Goal: Task Accomplishment & Management: Use online tool/utility

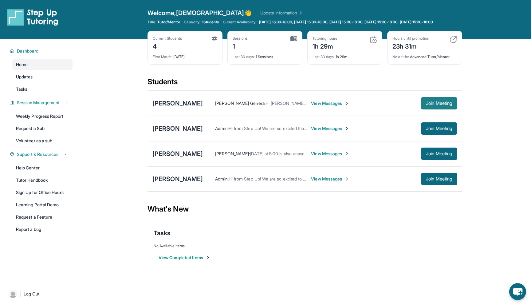
click at [441, 105] on span "Join Meeting" at bounding box center [439, 103] width 26 height 4
click at [185, 108] on div "[PERSON_NAME]" at bounding box center [177, 103] width 50 height 9
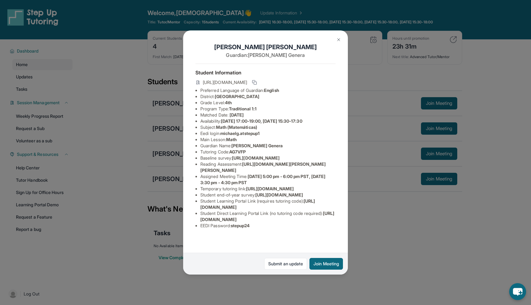
scroll to position [0, 1]
drag, startPoint x: 223, startPoint y: 134, endPoint x: 263, endPoint y: 132, distance: 40.6
click at [260, 132] on span "michaelg.atstepup1" at bounding box center [239, 133] width 39 height 5
copy span "michaelg.atstepup1"
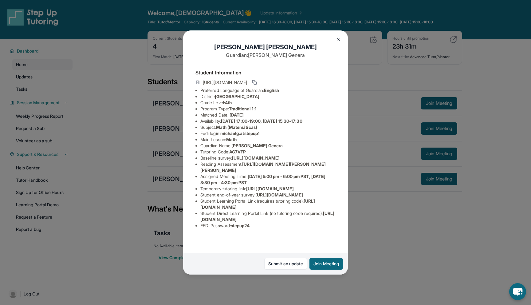
click at [244, 228] on span "stepup24" at bounding box center [240, 225] width 19 height 5
copy span "stepup24"
